Goal: Information Seeking & Learning: Learn about a topic

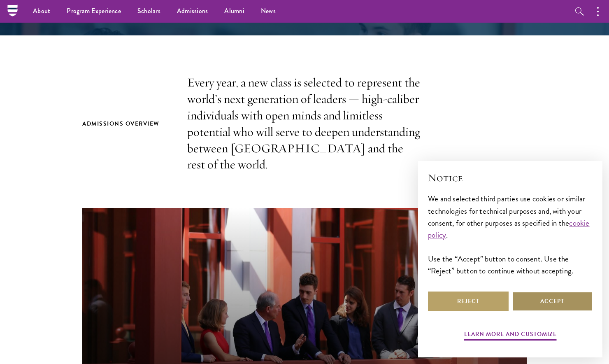
click at [529, 297] on button "Accept" at bounding box center [552, 301] width 81 height 20
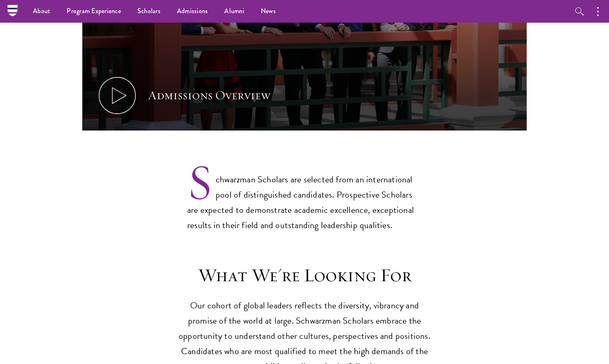
scroll to position [145, 0]
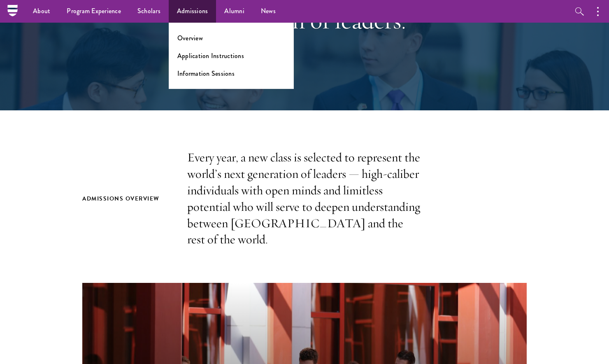
click at [200, 17] on link "Admissions" at bounding box center [193, 11] width 48 height 23
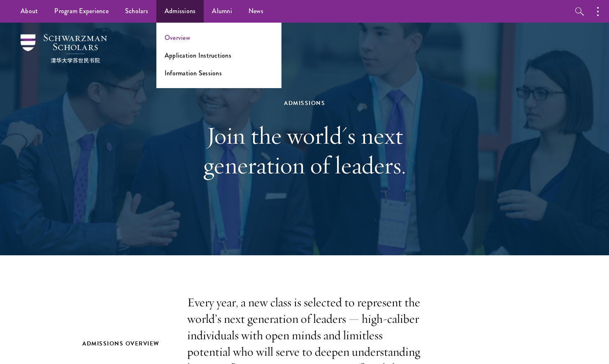
click at [184, 35] on link "Overview" at bounding box center [178, 37] width 26 height 9
click at [182, 37] on link "Overview" at bounding box center [178, 37] width 26 height 9
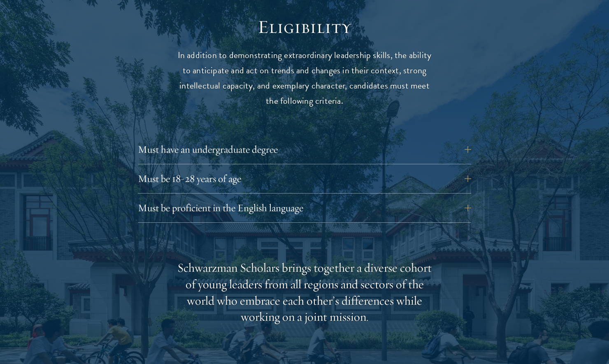
scroll to position [1092, 0]
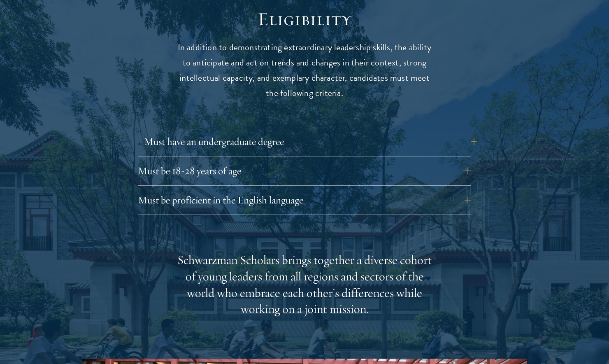
click at [261, 132] on button "Must have an undergraduate degree" at bounding box center [310, 142] width 333 height 20
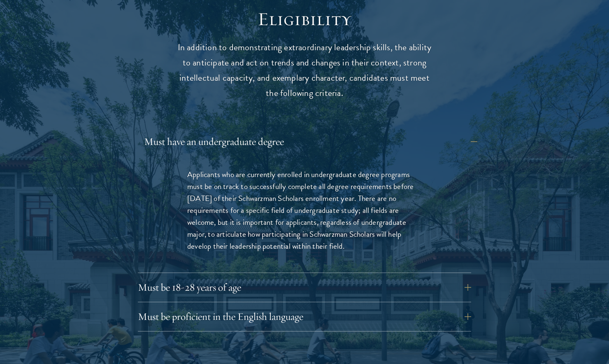
click at [261, 132] on button "Must have an undergraduate degree" at bounding box center [310, 142] width 333 height 20
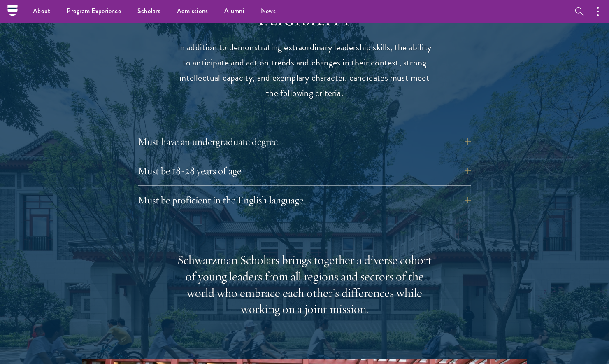
scroll to position [797, 0]
